Goal: Find contact information: Find contact information

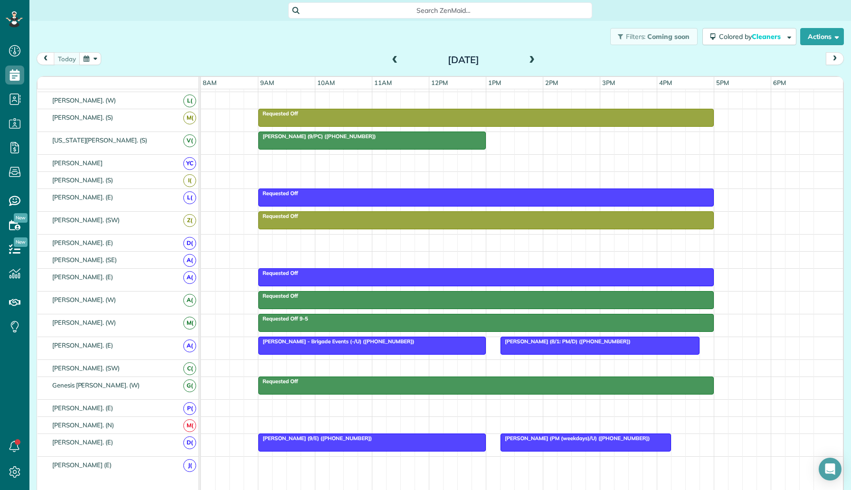
scroll to position [247, 0]
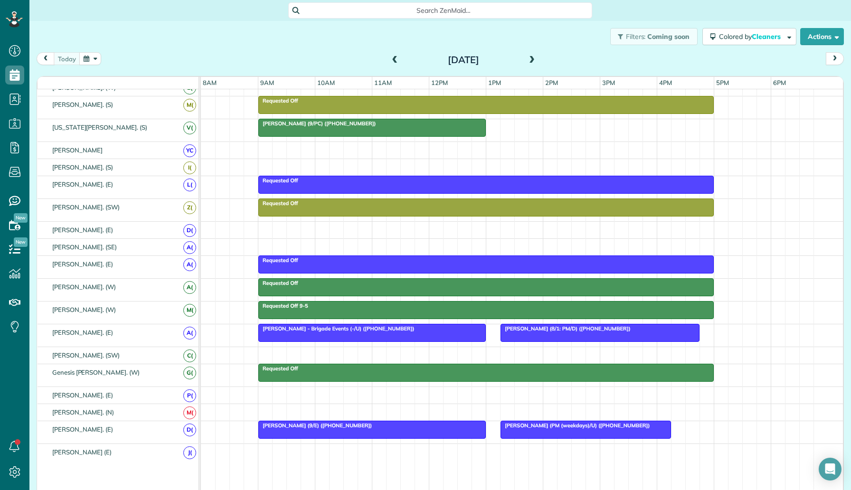
click at [306, 431] on div at bounding box center [372, 429] width 226 height 17
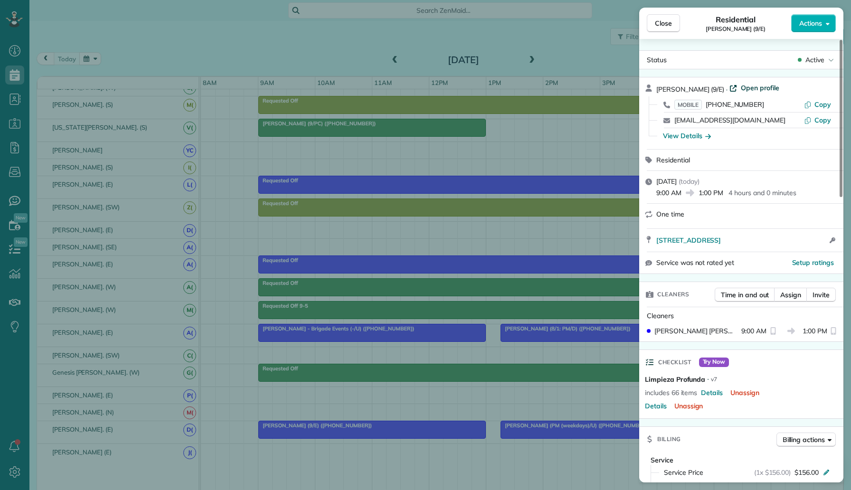
click at [748, 85] on span "Open profile" at bounding box center [759, 87] width 38 height 9
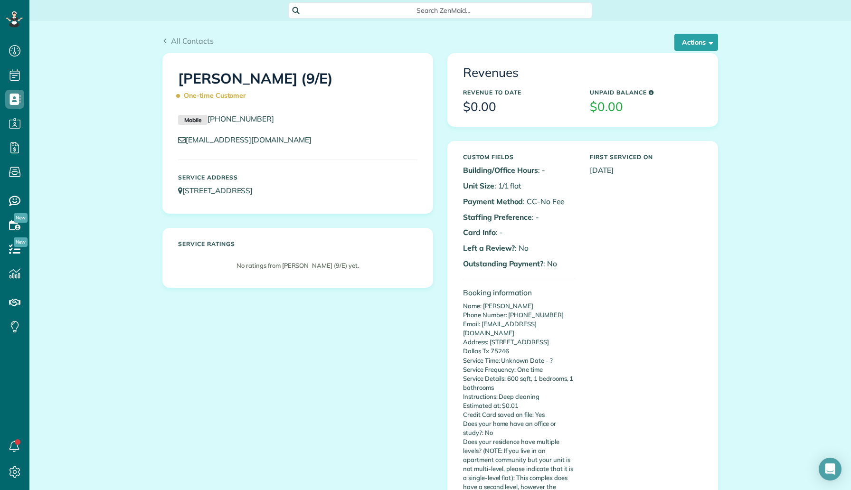
drag, startPoint x: 270, startPoint y: 120, endPoint x: 211, endPoint y: 118, distance: 59.4
click at [211, 118] on p "Mobile [PHONE_NUMBER]" at bounding box center [297, 118] width 239 height 11
copy link "[PHONE_NUMBER]"
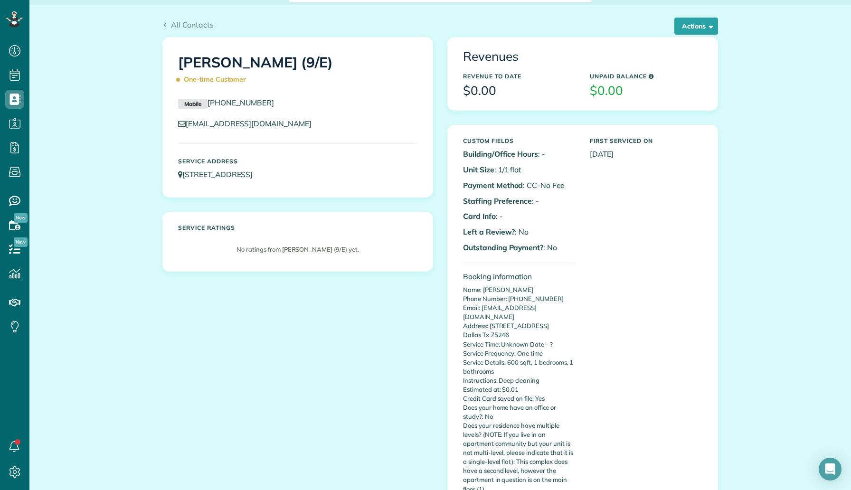
scroll to position [39, 0]
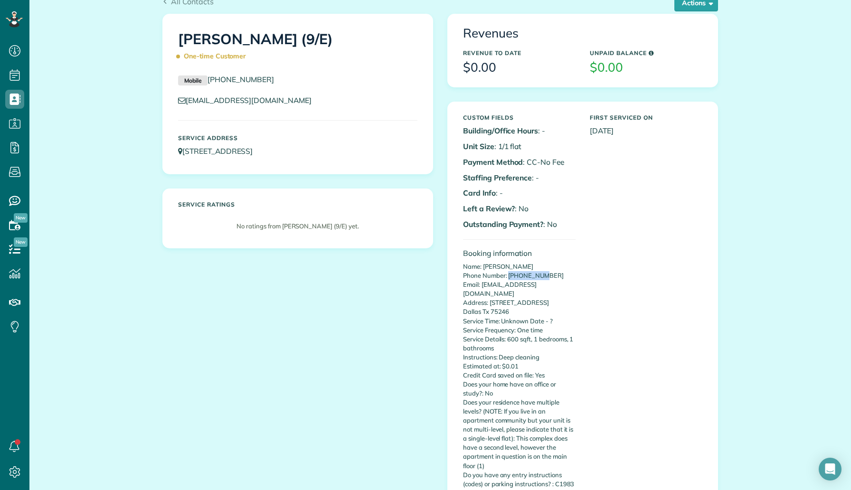
drag, startPoint x: 554, startPoint y: 273, endPoint x: 509, endPoint y: 271, distance: 44.7
click at [509, 271] on p "Name: [PERSON_NAME] Phone Number: [PHONE_NUMBER] Email: [EMAIL_ADDRESS][DOMAIN_…" at bounding box center [519, 398] width 112 height 272
copy p "7029862580"
drag, startPoint x: 273, startPoint y: 80, endPoint x: 211, endPoint y: 78, distance: 62.7
click at [211, 78] on p "Mobile [PHONE_NUMBER]" at bounding box center [297, 79] width 239 height 11
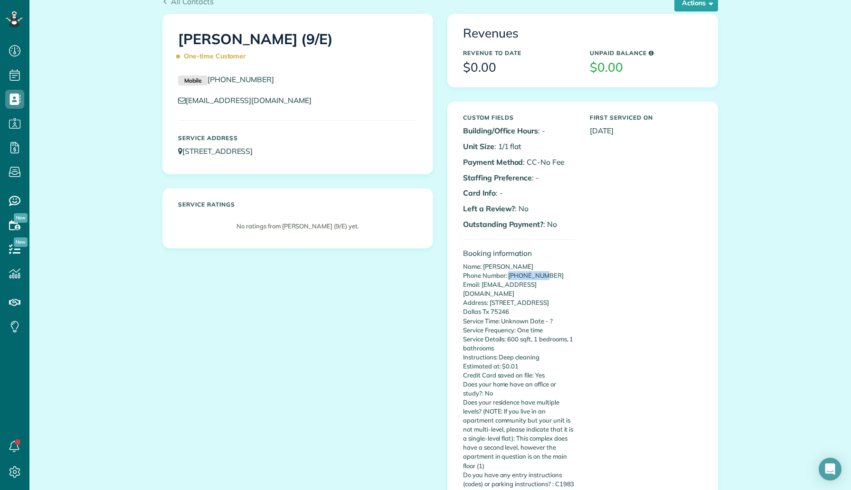
copy link "[PHONE_NUMBER]"
